Goal: Transaction & Acquisition: Download file/media

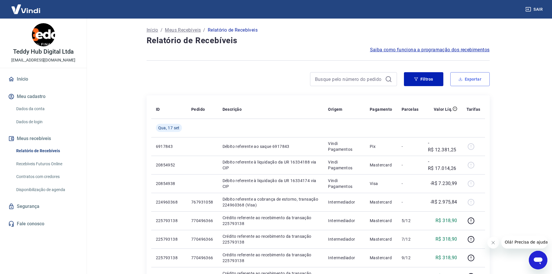
click at [471, 82] on button "Exportar" at bounding box center [469, 79] width 39 height 14
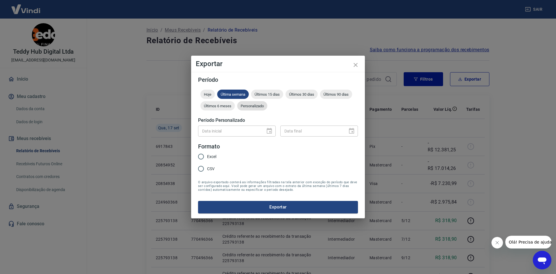
click at [247, 104] on span "Personalizado" at bounding box center [252, 106] width 30 height 4
type input "DD/MM/YYYY"
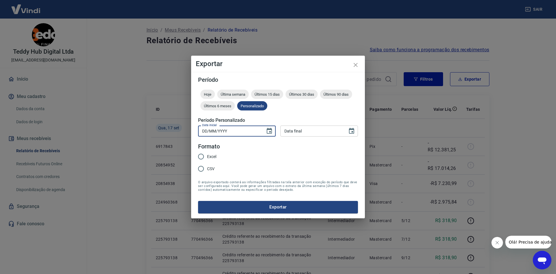
click at [259, 132] on input "DD/MM/YYYY" at bounding box center [229, 130] width 63 height 11
click at [271, 132] on icon "Choose date" at bounding box center [269, 131] width 5 height 6
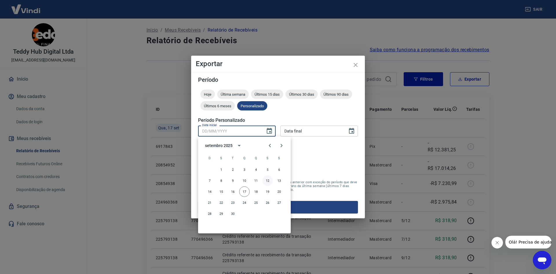
click at [265, 182] on button "12" at bounding box center [267, 180] width 10 height 10
type input "[DATE]"
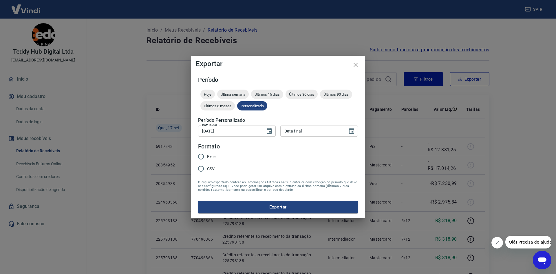
type input "DD/MM/YYYY"
click at [295, 132] on input "DD/MM/YYYY" at bounding box center [311, 130] width 63 height 11
click at [353, 131] on icon "Choose date" at bounding box center [351, 131] width 5 height 6
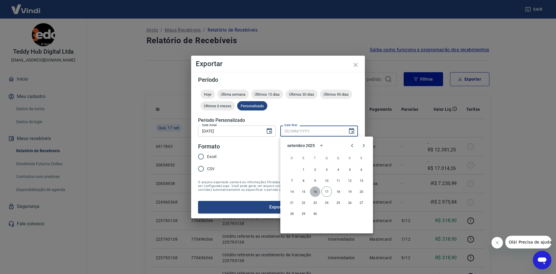
click at [312, 192] on button "16" at bounding box center [315, 191] width 10 height 10
type input "[DATE]"
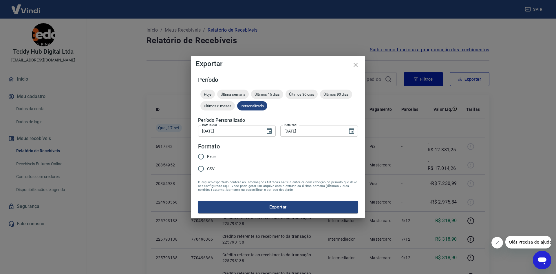
click at [210, 154] on span "Excel" at bounding box center [211, 156] width 9 height 6
click at [207, 154] on input "Excel" at bounding box center [201, 156] width 12 height 12
radio input "true"
click at [270, 212] on button "Exportar" at bounding box center [278, 207] width 160 height 12
